Goal: Information Seeking & Learning: Compare options

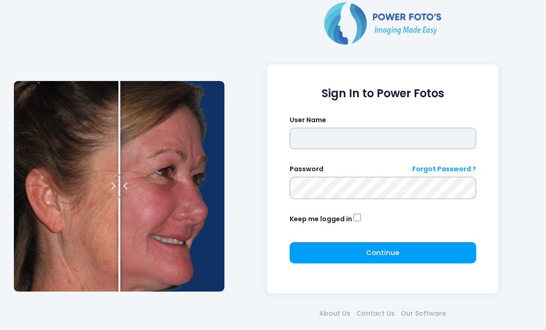
type input "*******"
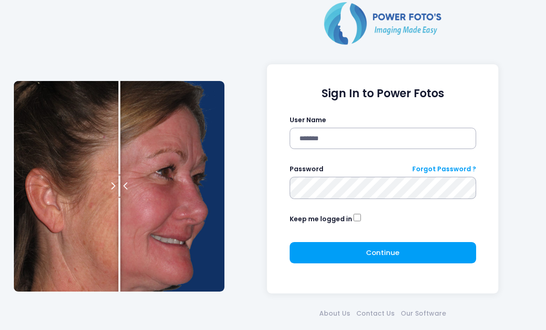
click button "submit" at bounding box center [0, 0] width 0 height 0
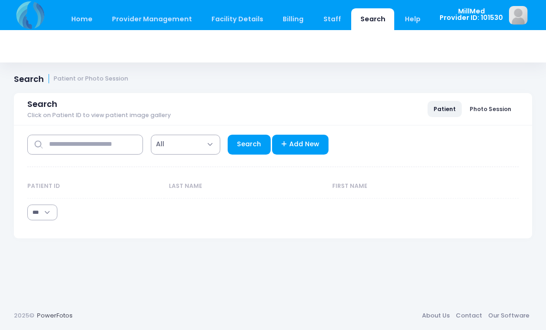
select select "***"
click at [111, 152] on input "text" at bounding box center [85, 145] width 116 height 20
type input "********"
click at [249, 145] on link "Search" at bounding box center [249, 145] width 43 height 20
select select "***"
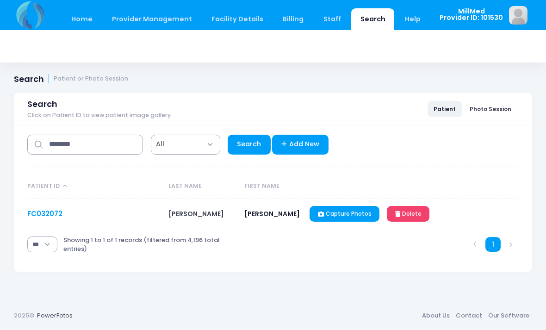
click at [46, 213] on link "FC032072" at bounding box center [44, 214] width 35 height 10
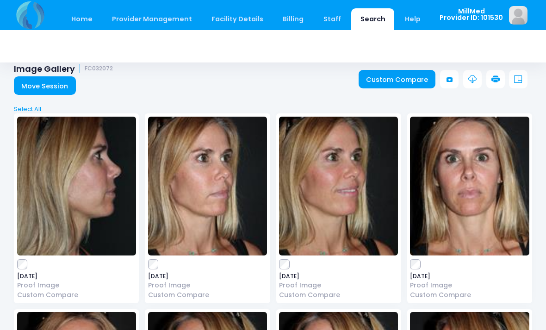
scroll to position [13, 0]
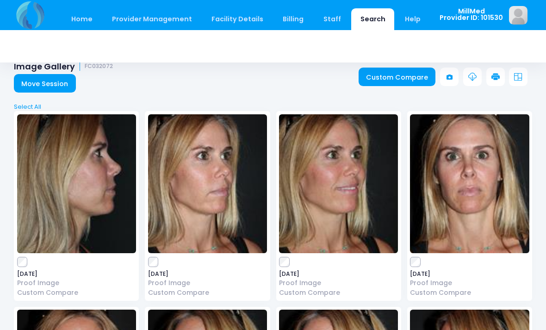
click at [461, 188] on img at bounding box center [469, 183] width 119 height 139
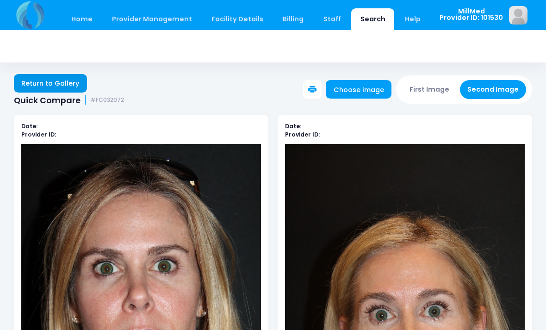
click at [56, 82] on link "Return to Gallery" at bounding box center [50, 83] width 73 height 19
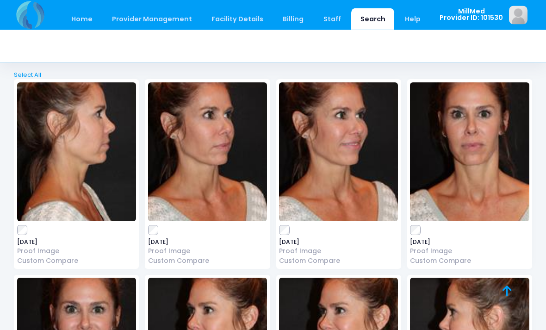
scroll to position [1696, 0]
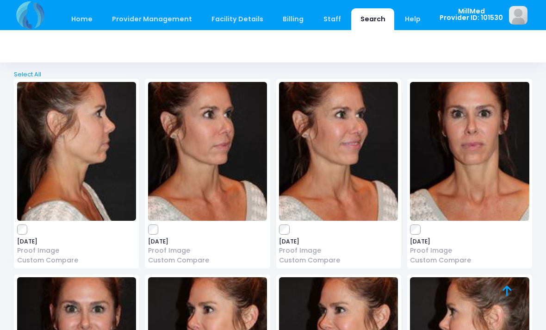
click at [466, 131] on img at bounding box center [469, 151] width 119 height 139
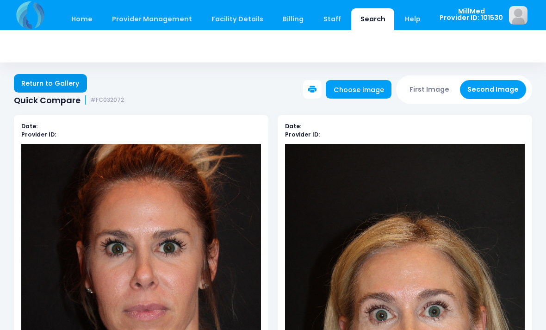
click at [66, 80] on link "Return to Gallery" at bounding box center [50, 83] width 73 height 19
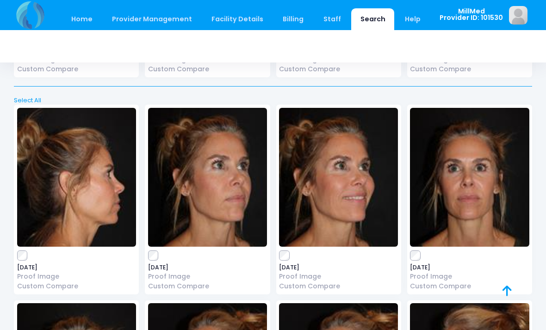
scroll to position [3323, 0]
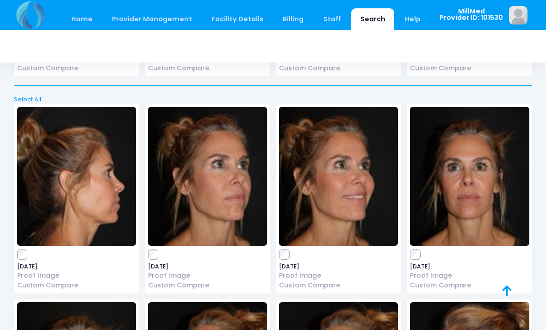
click at [451, 141] on img at bounding box center [469, 176] width 119 height 139
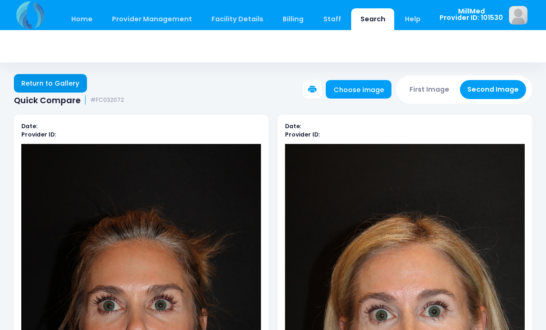
click at [67, 79] on link "Return to Gallery" at bounding box center [50, 83] width 73 height 19
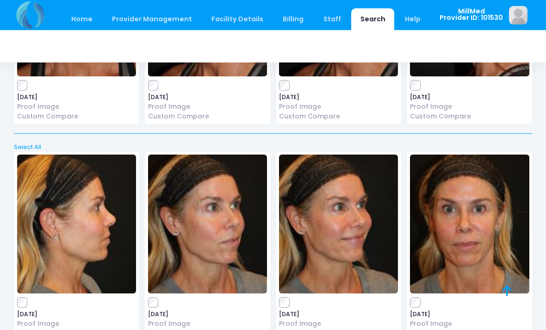
scroll to position [4514, 0]
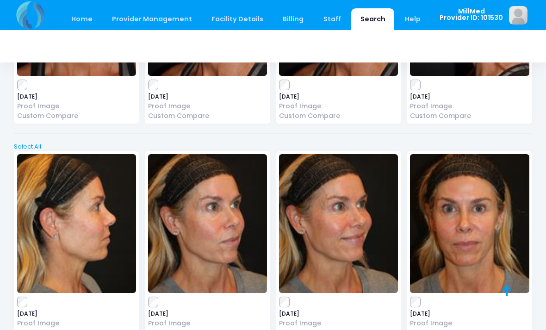
click at [481, 194] on img at bounding box center [469, 223] width 119 height 139
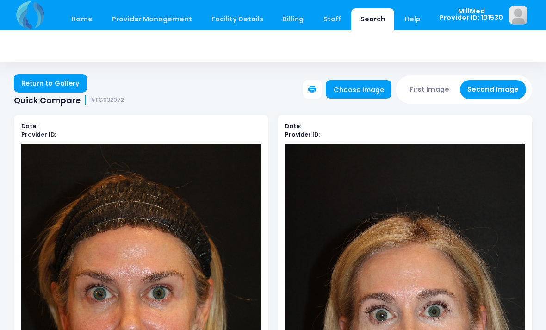
scroll to position [1, 0]
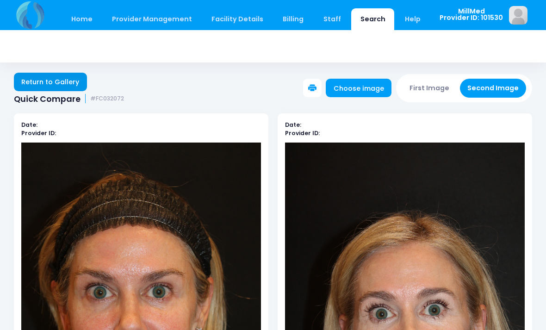
click at [65, 75] on link "Return to Gallery" at bounding box center [50, 82] width 73 height 19
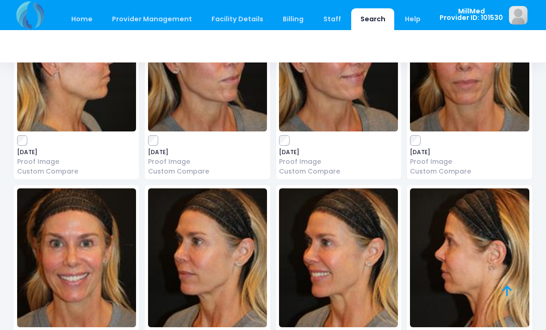
scroll to position [4675, 0]
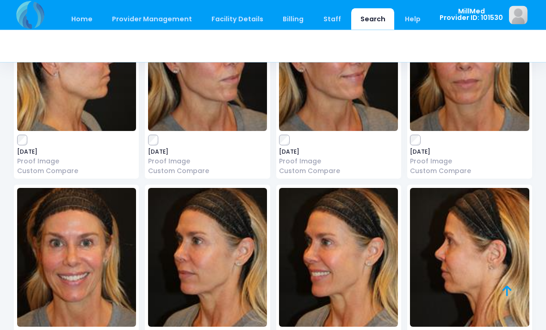
click at [344, 239] on img at bounding box center [338, 257] width 119 height 139
